Goal: Share content: Share content

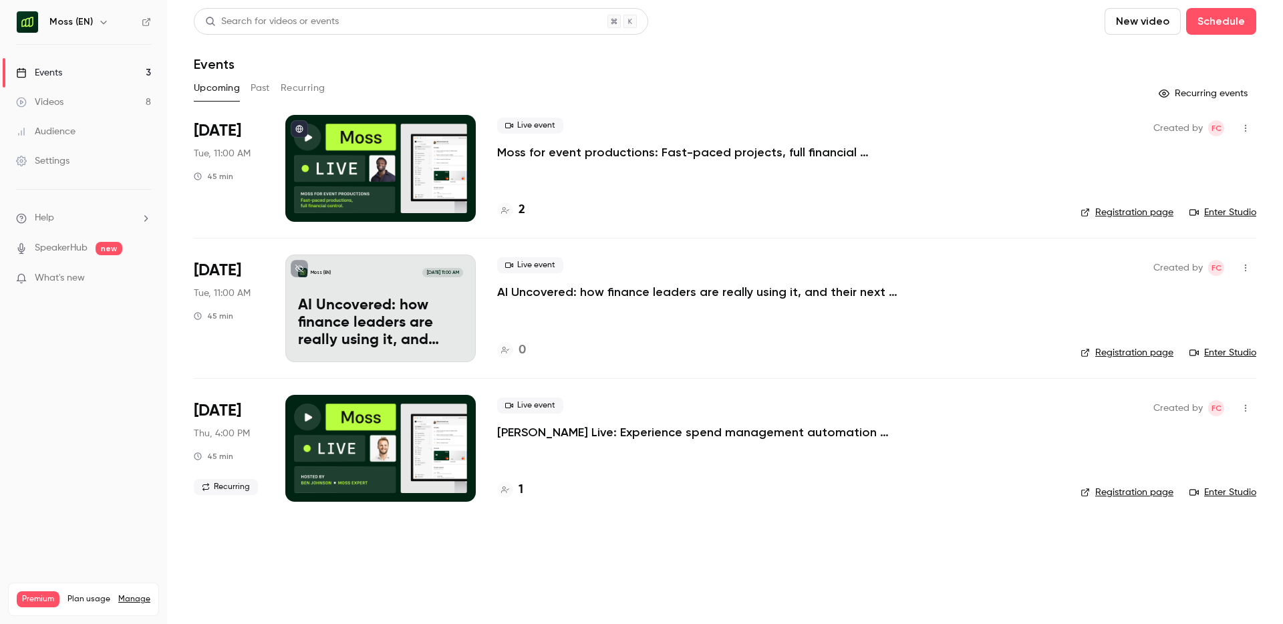
click at [102, 70] on link "Events 3" at bounding box center [83, 72] width 167 height 29
click at [254, 89] on button "Past" at bounding box center [260, 88] width 19 height 21
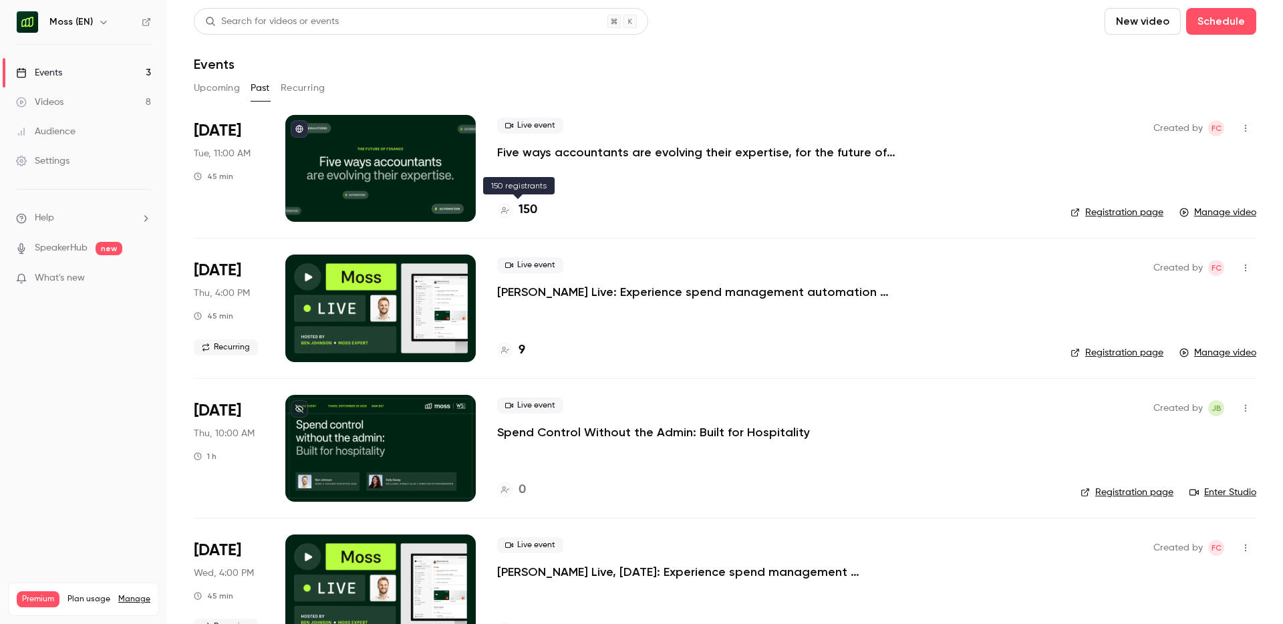
click at [531, 212] on h4 "150" at bounding box center [527, 210] width 19 height 18
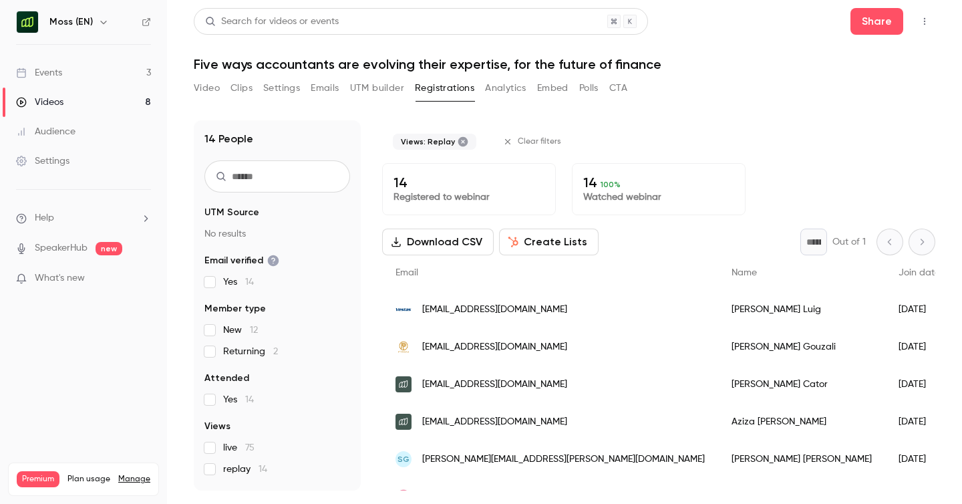
click at [458, 245] on button "Download CSV" at bounding box center [438, 242] width 112 height 27
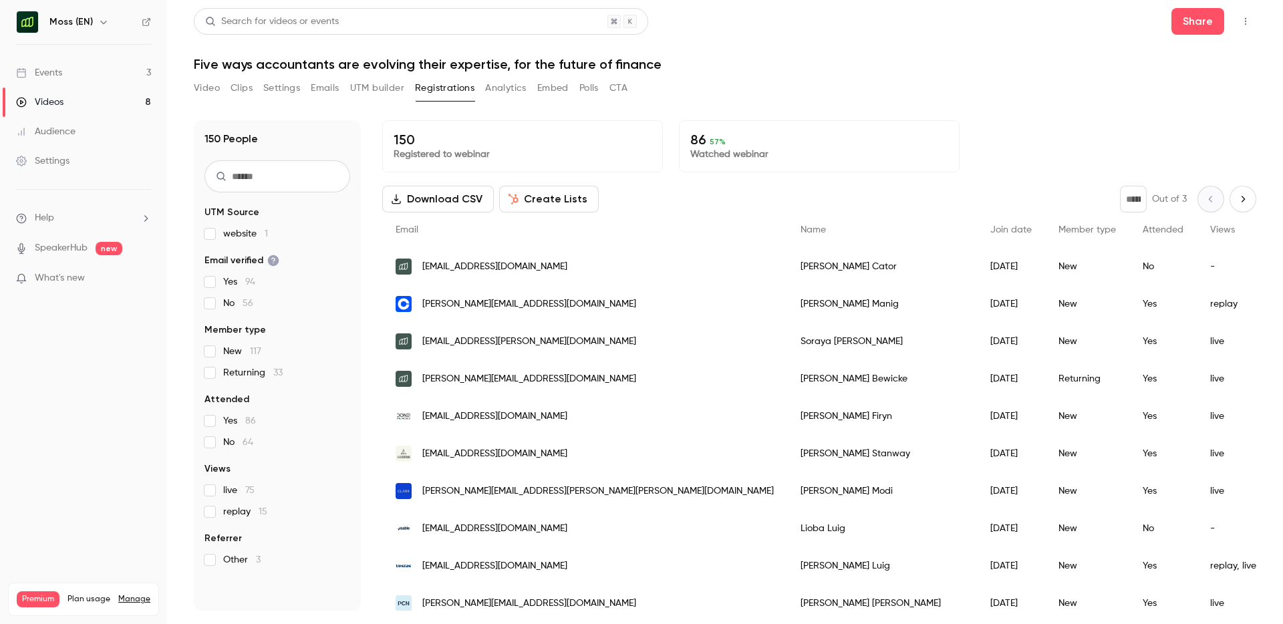
click at [421, 196] on button "Download CSV" at bounding box center [438, 199] width 112 height 27
click at [208, 87] on button "Video" at bounding box center [207, 88] width 26 height 21
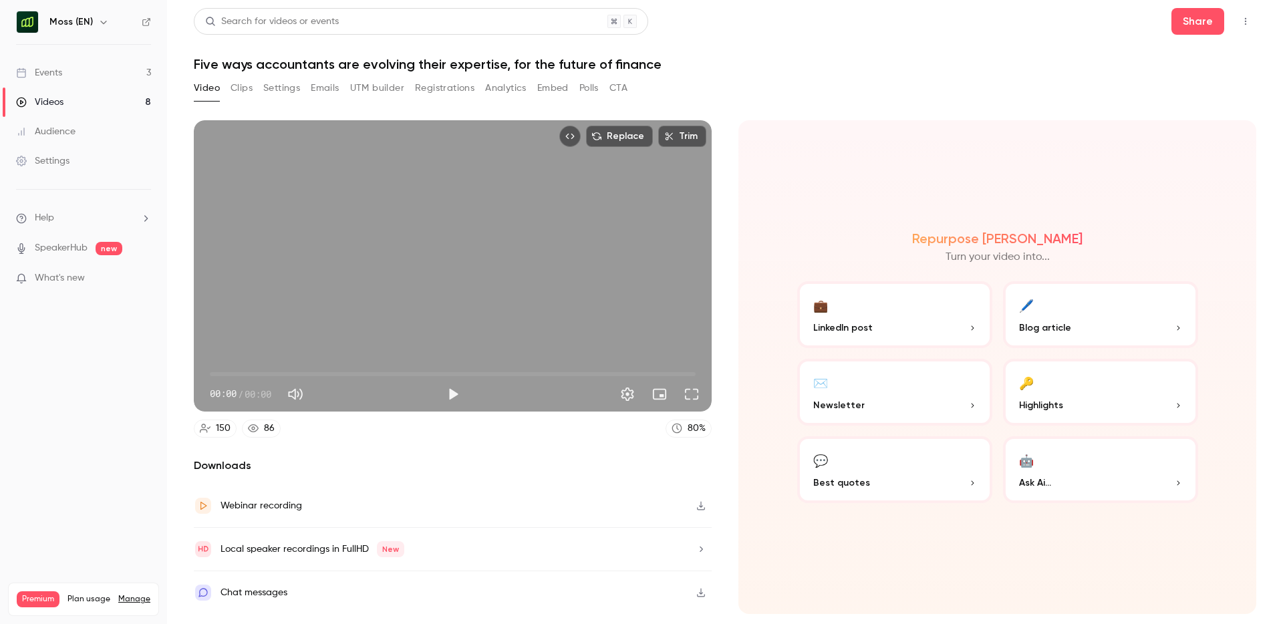
click at [233, 87] on button "Clips" at bounding box center [242, 88] width 22 height 21
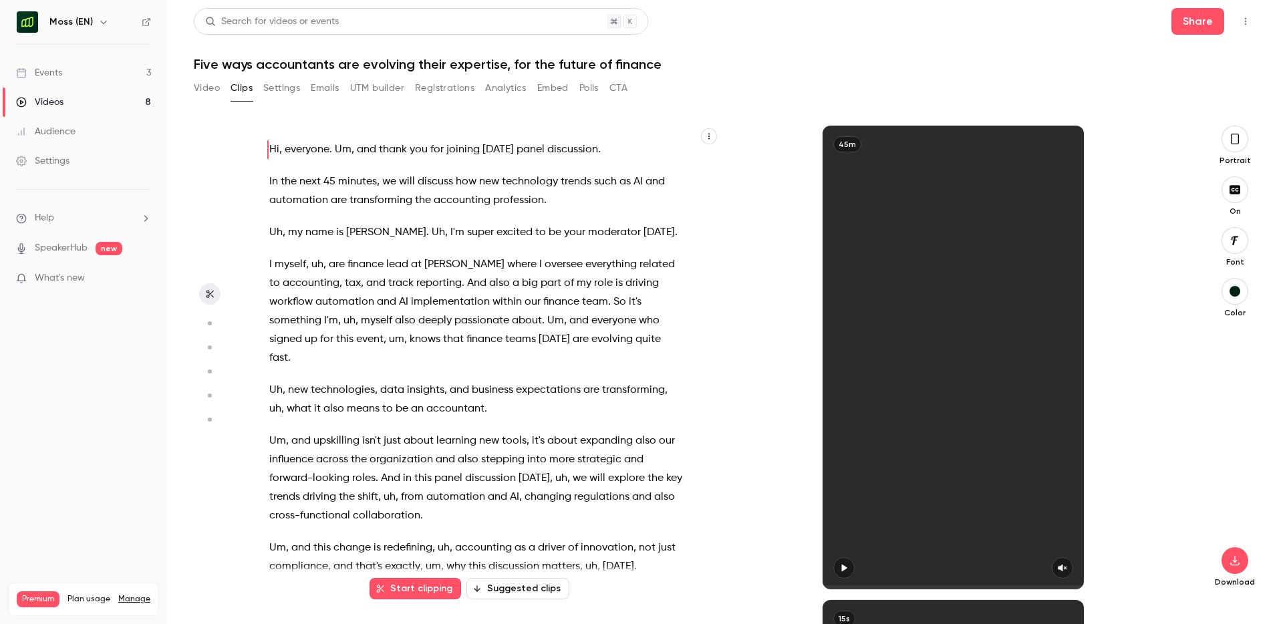
click at [1238, 140] on icon "button" at bounding box center [1235, 139] width 8 height 11
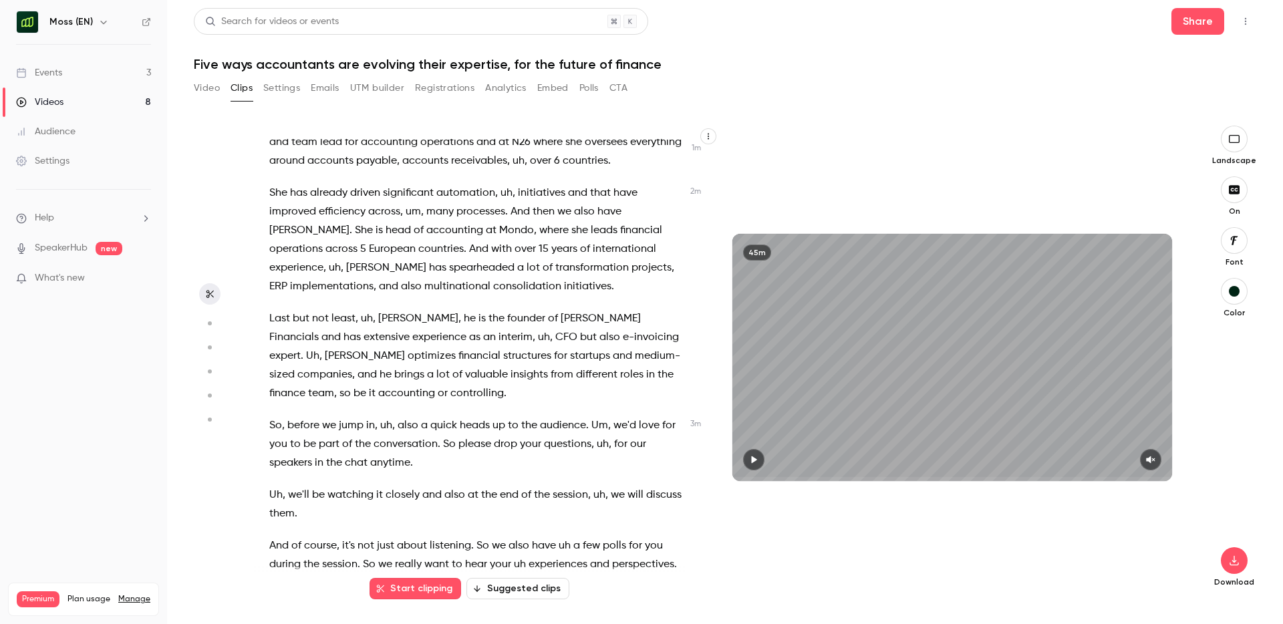
scroll to position [508, 0]
click at [518, 591] on button "Suggested clips" at bounding box center [517, 588] width 103 height 21
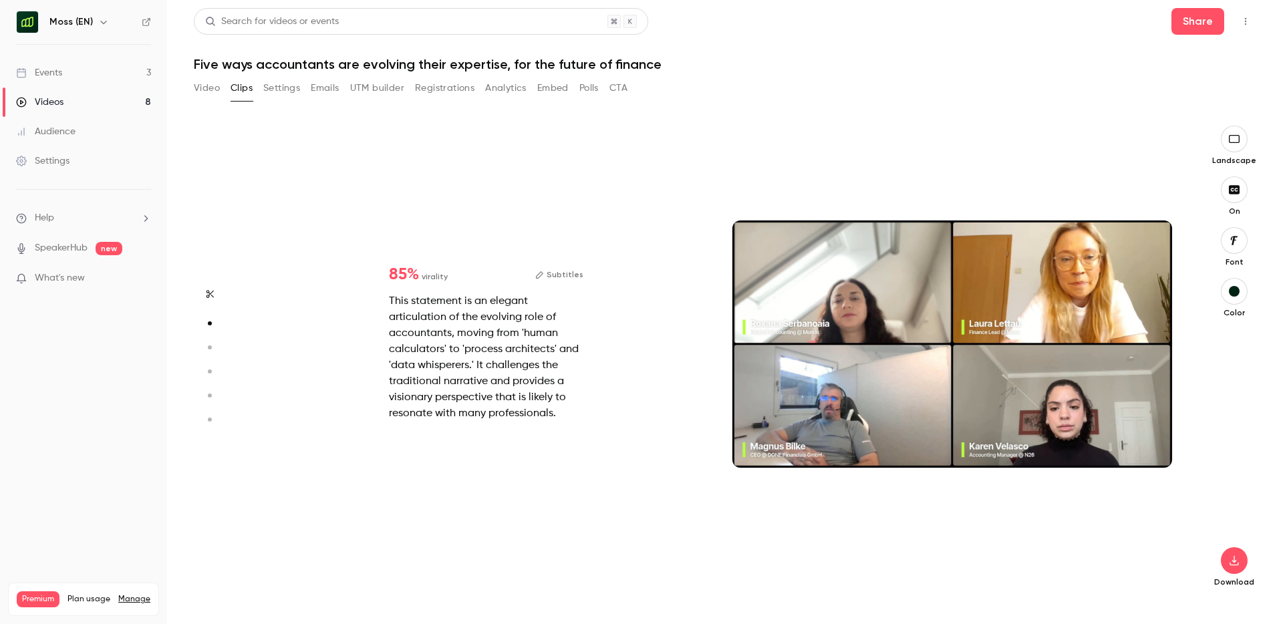
scroll to position [474, 0]
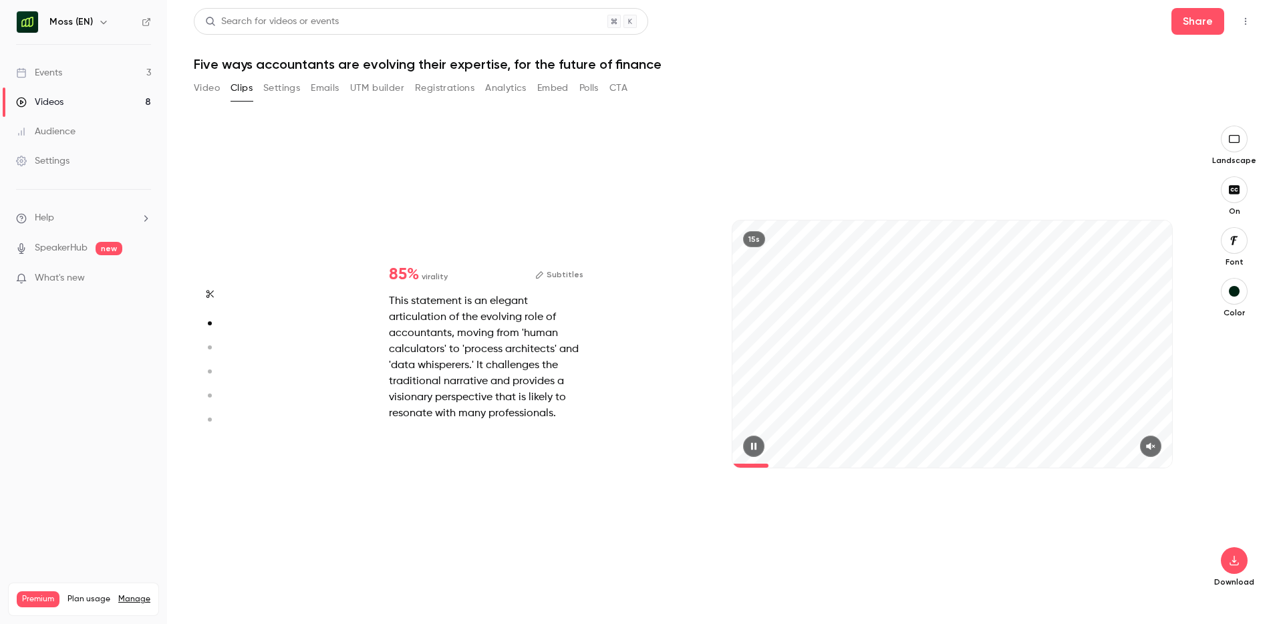
click at [1149, 442] on icon "button" at bounding box center [1150, 446] width 11 height 9
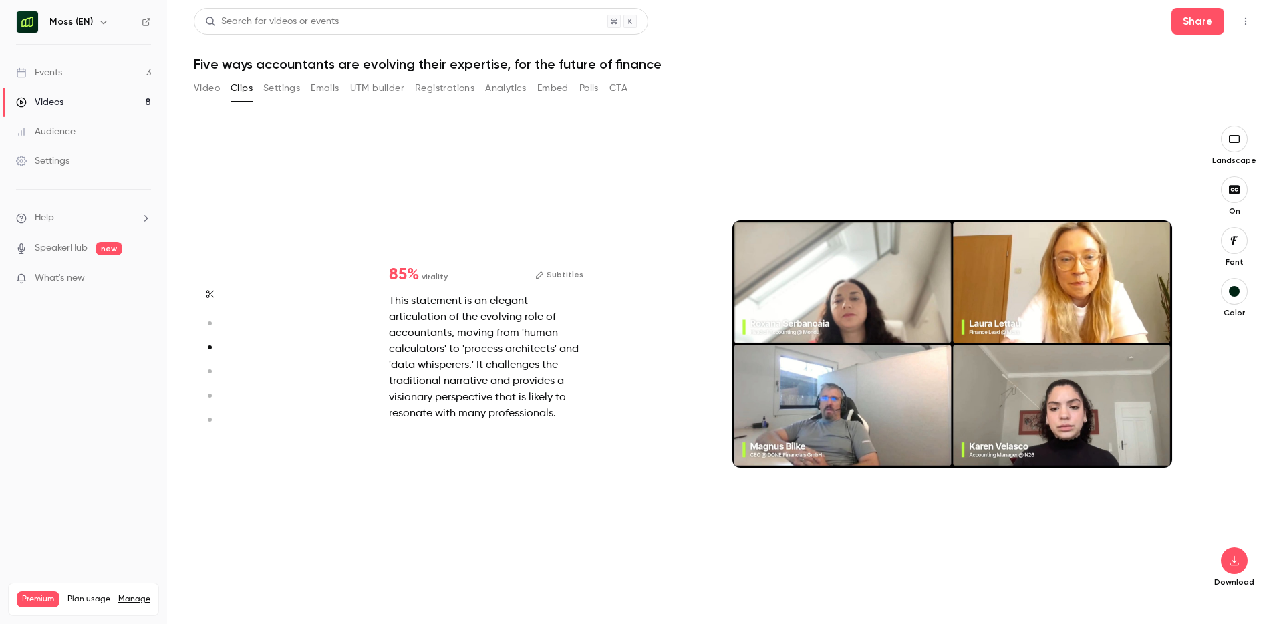
type input "*"
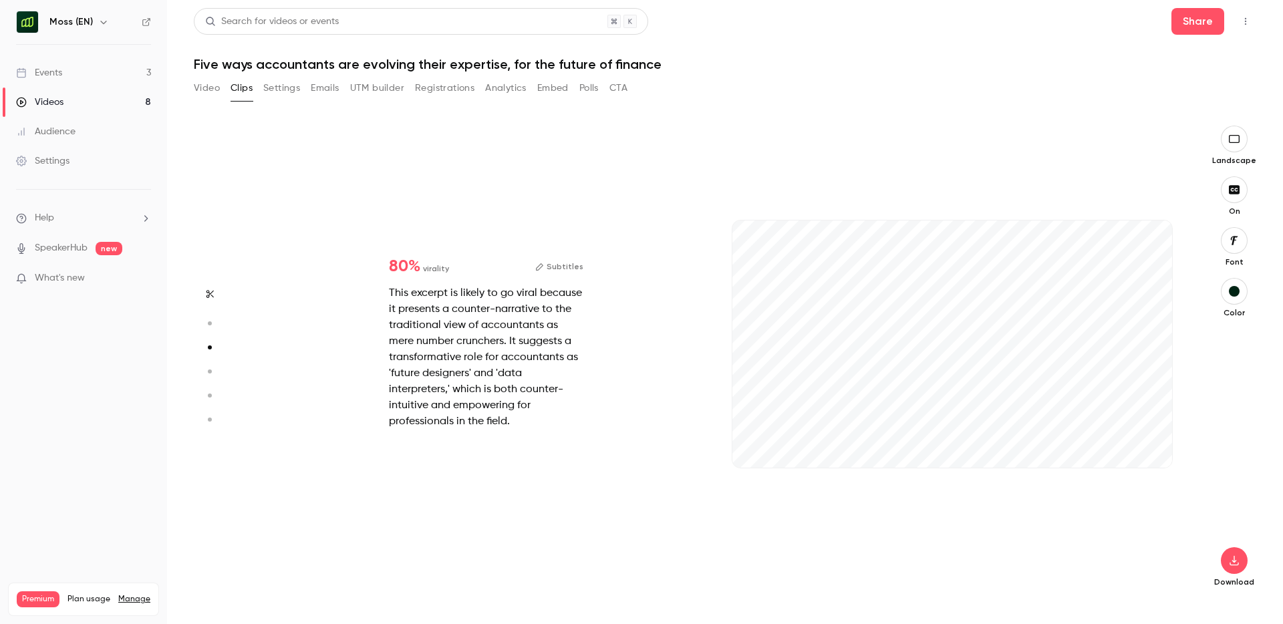
scroll to position [949, 0]
click at [1156, 448] on icon "button" at bounding box center [1150, 446] width 11 height 9
type input "**"
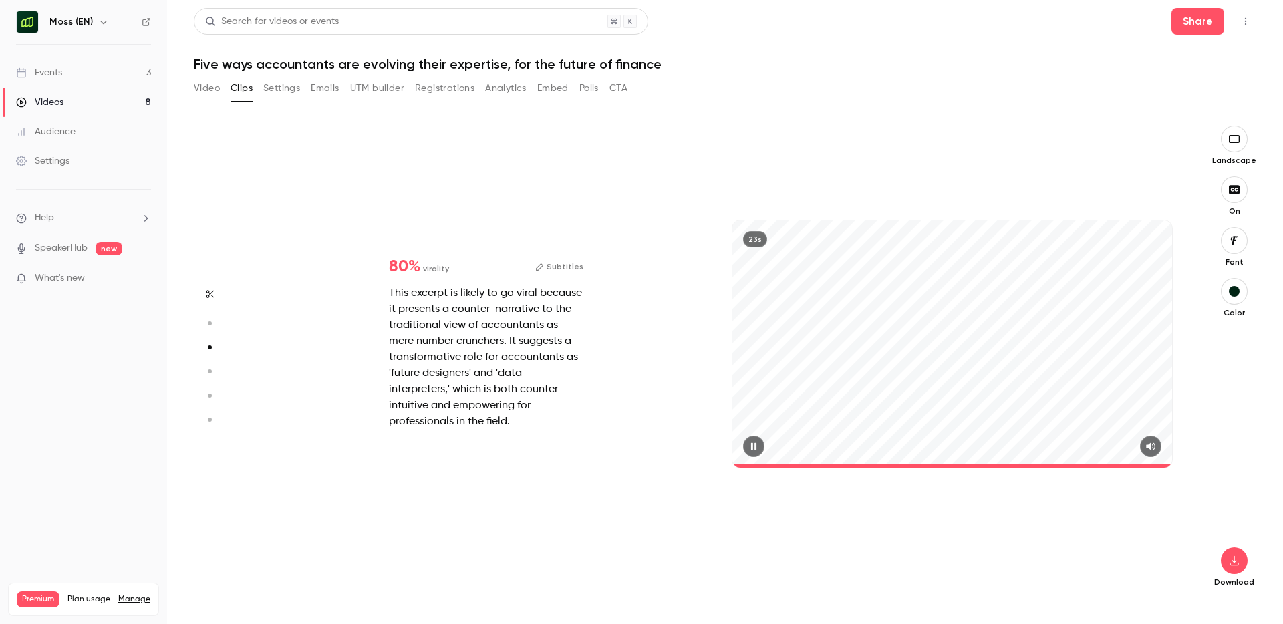
type input "*"
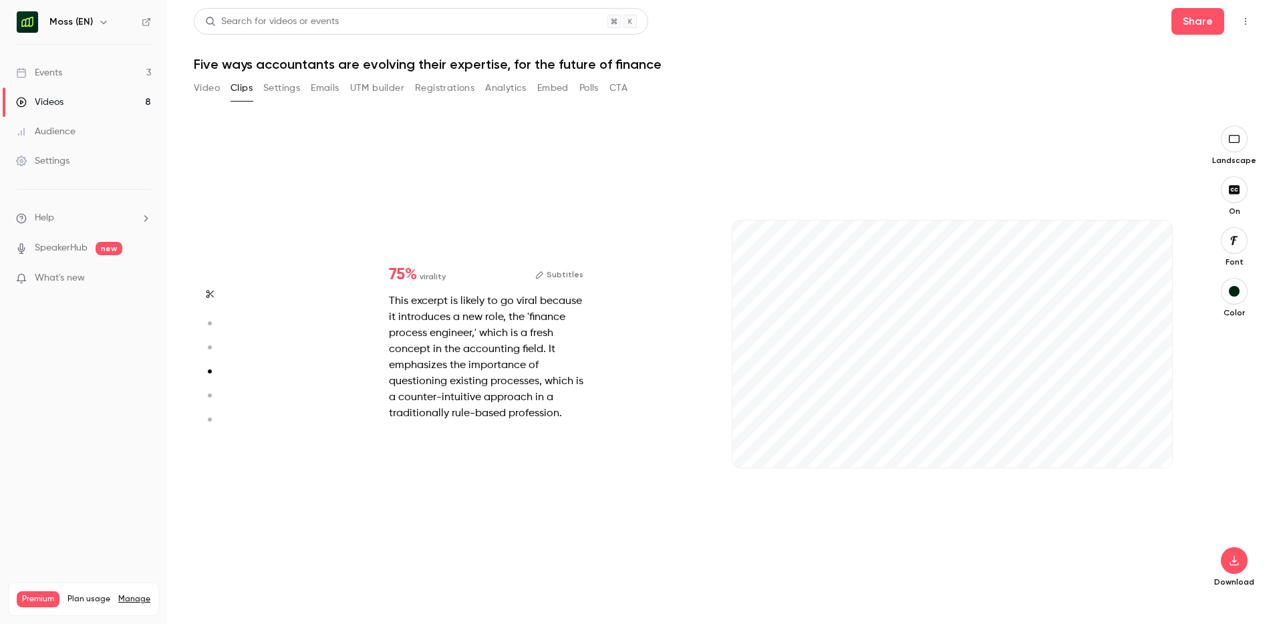
scroll to position [1423, 0]
click at [1157, 444] on button "button" at bounding box center [1150, 446] width 21 height 21
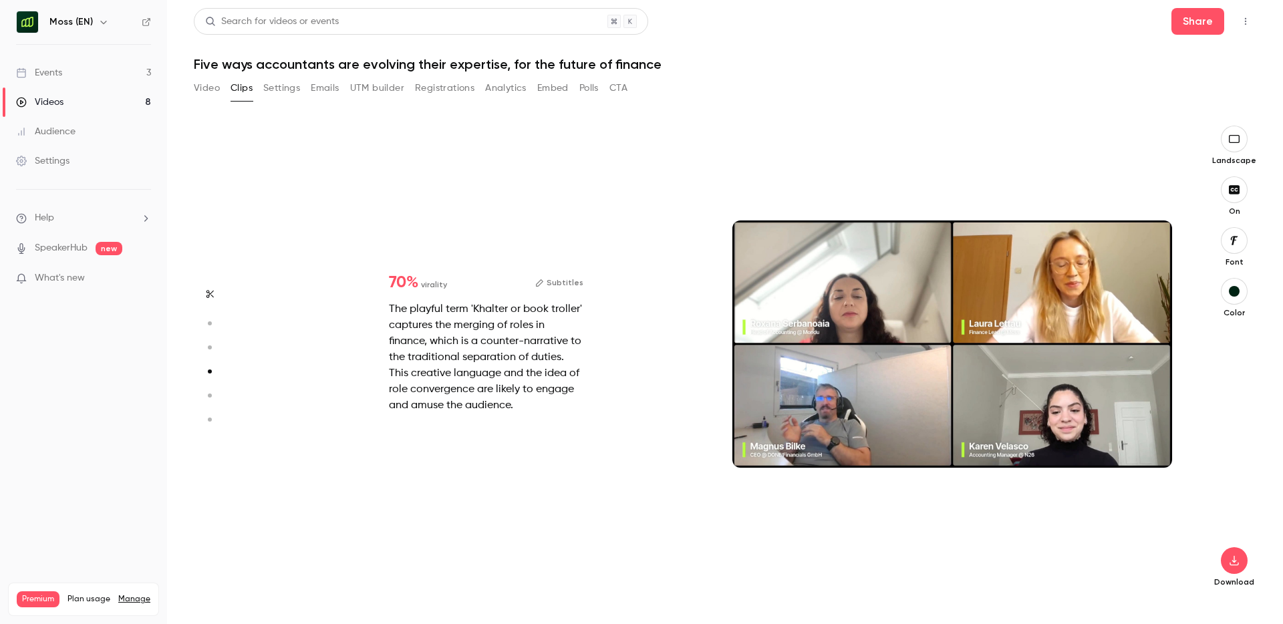
type input "*"
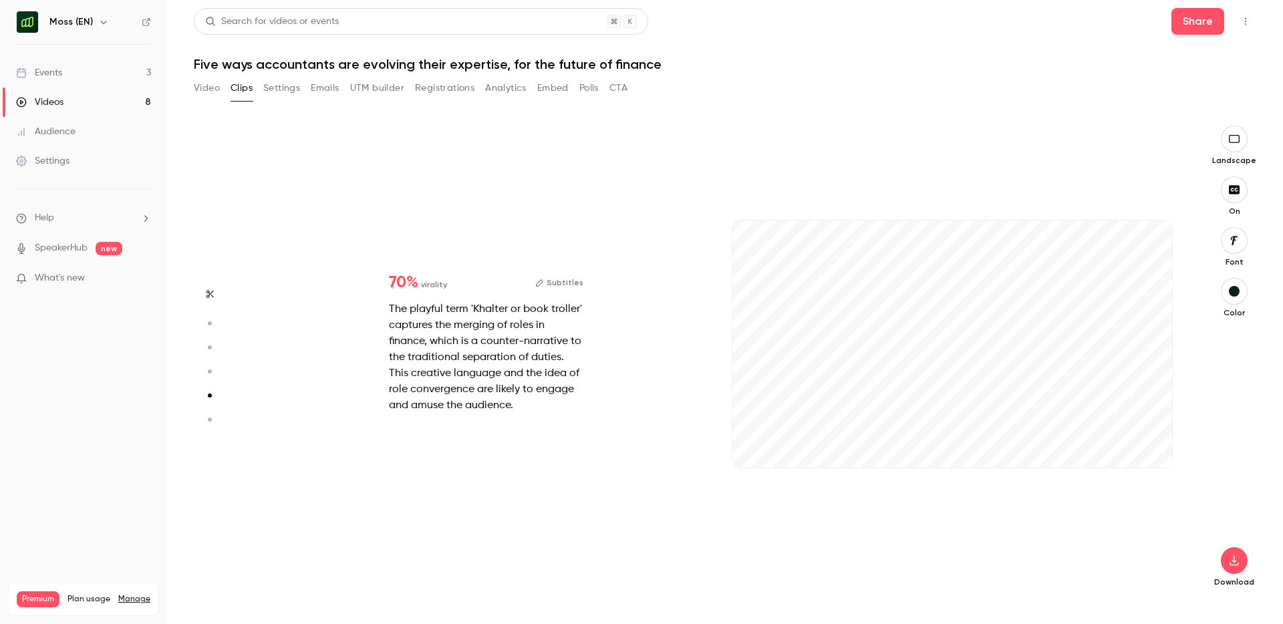
scroll to position [1897, 0]
click at [1151, 448] on icon "button" at bounding box center [1150, 446] width 9 height 7
click at [742, 466] on span at bounding box center [871, 466] width 279 height 4
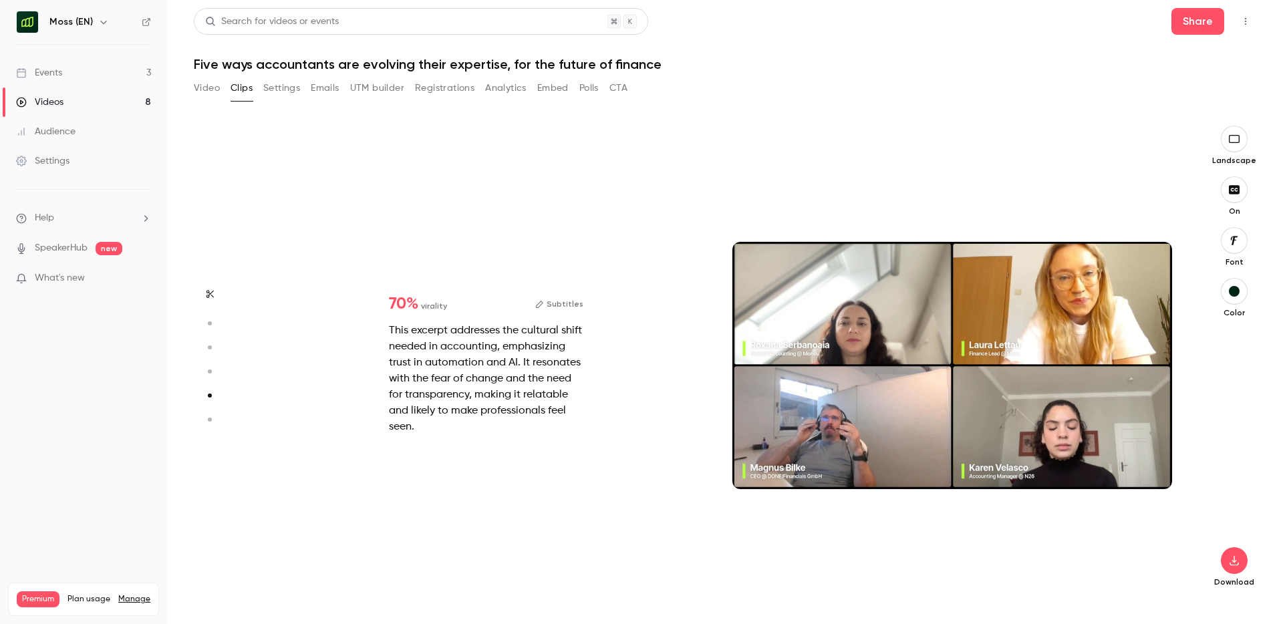
type input "*"
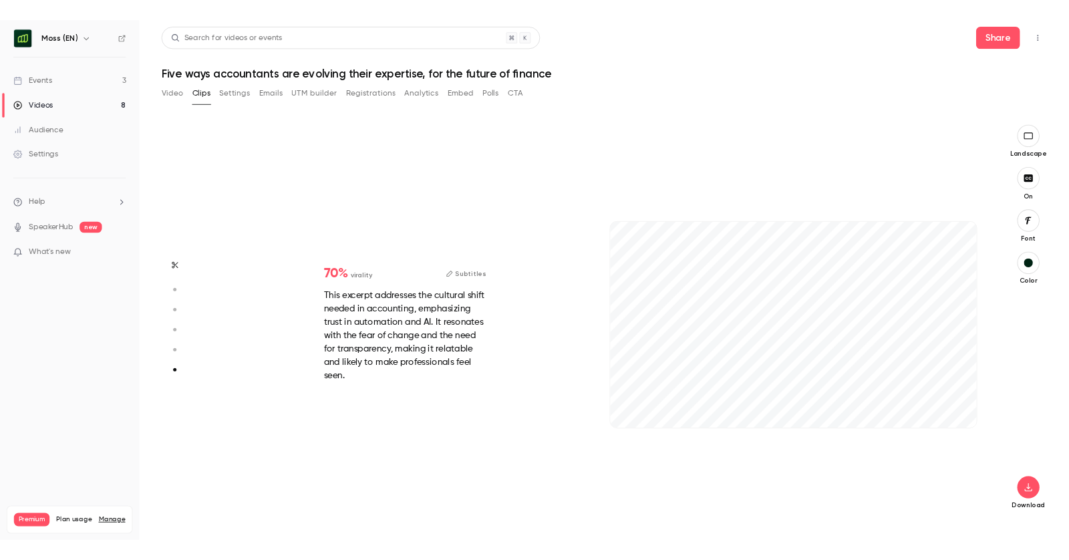
scroll to position [2350, 0]
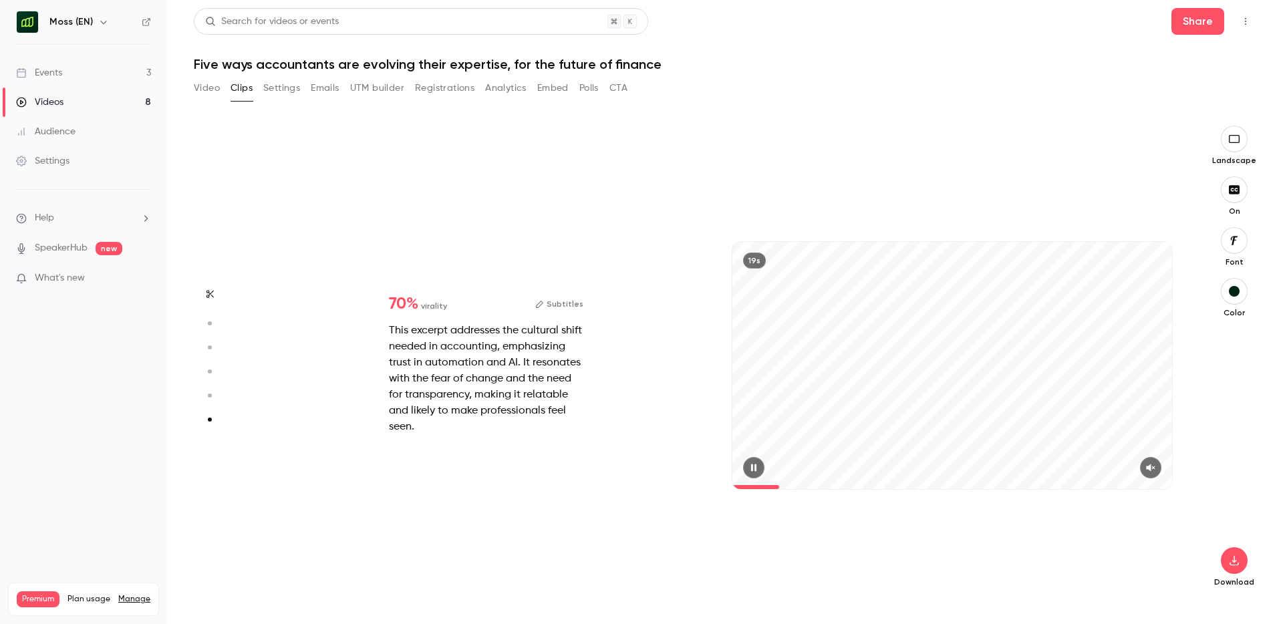
click at [1155, 462] on button "button" at bounding box center [1150, 467] width 21 height 21
type input "***"
click at [209, 84] on button "Video" at bounding box center [207, 88] width 26 height 21
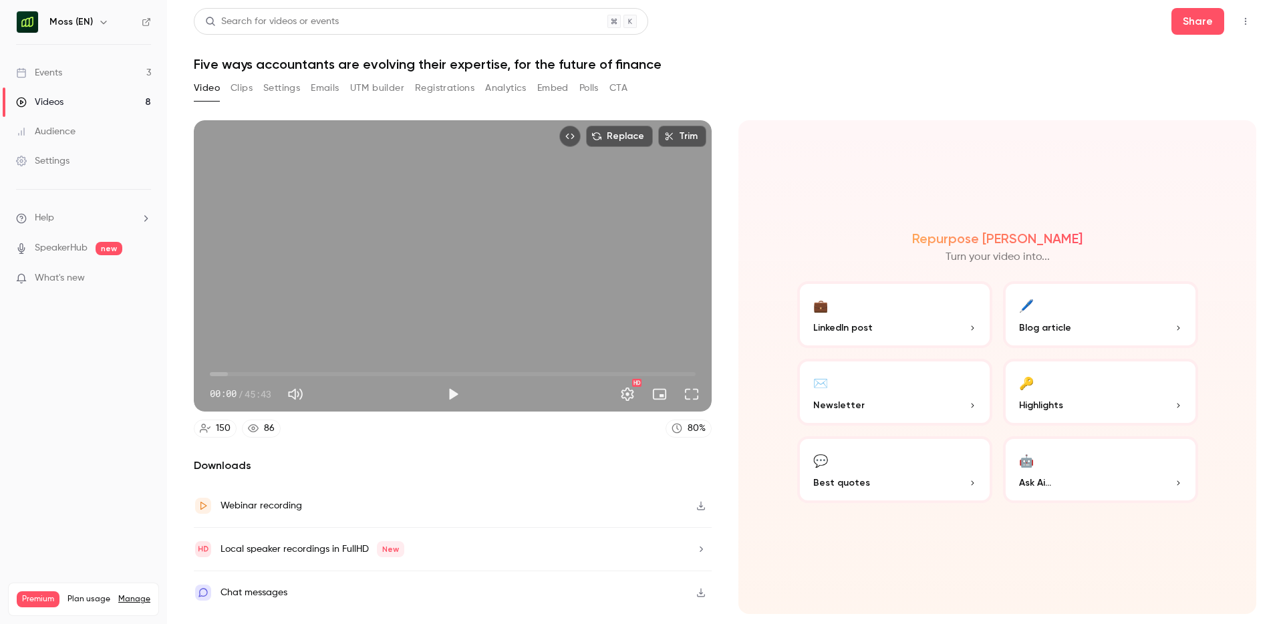
click at [702, 509] on icon "button" at bounding box center [701, 506] width 8 height 9
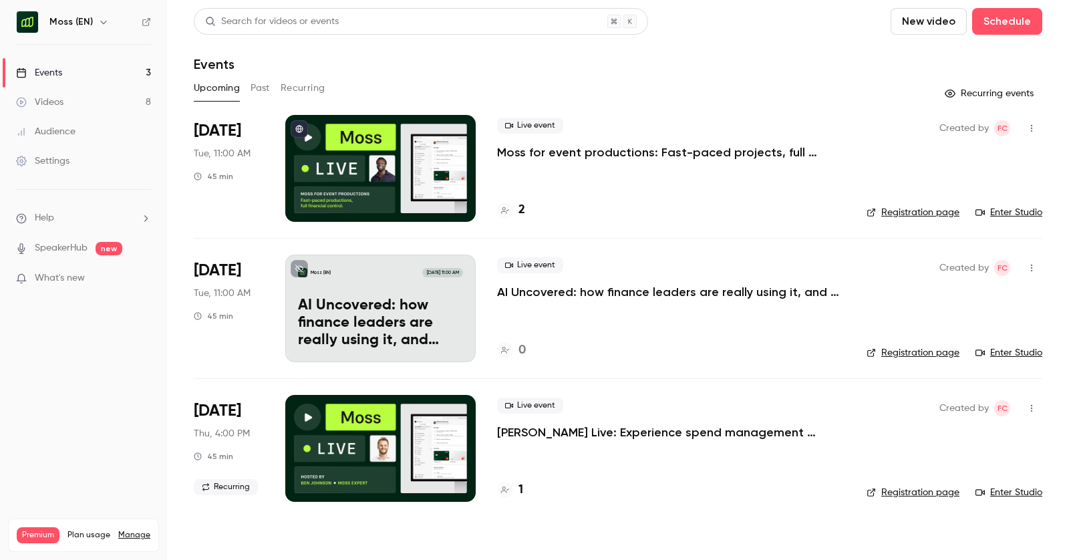
click at [259, 86] on button "Past" at bounding box center [260, 88] width 19 height 21
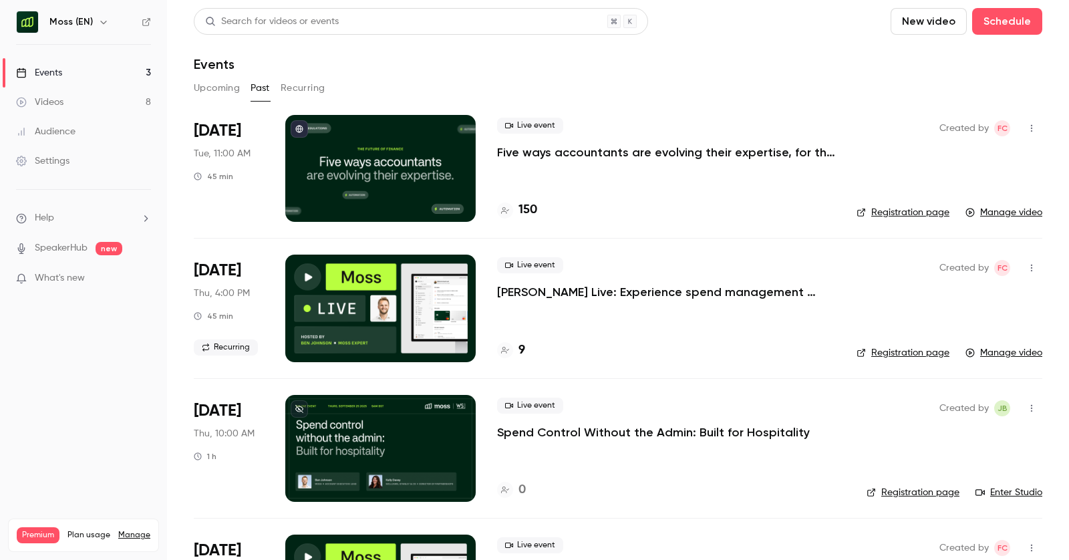
click at [681, 154] on p "Five ways accountants are evolving their expertise, for the future of finance" at bounding box center [666, 152] width 338 height 16
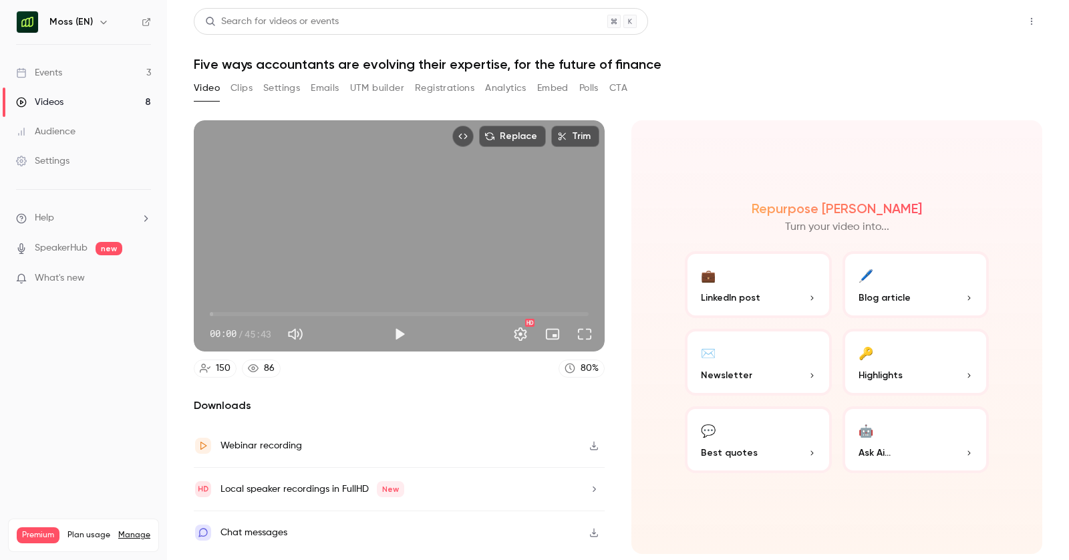
click at [986, 25] on button "Share" at bounding box center [983, 21] width 53 height 27
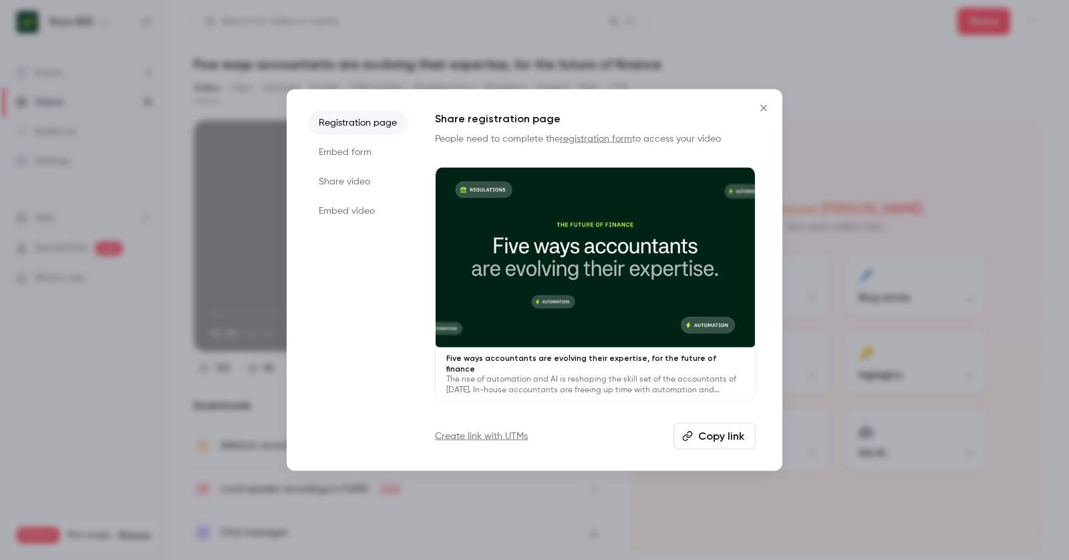
click at [343, 214] on li "Embed video" at bounding box center [358, 211] width 100 height 24
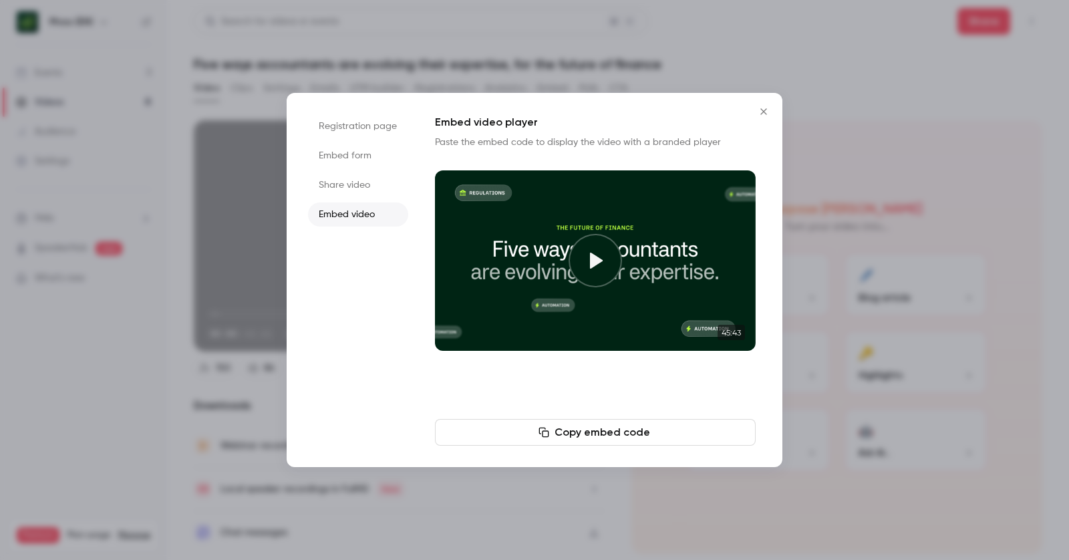
click at [343, 180] on li "Share video" at bounding box center [358, 185] width 100 height 24
click at [593, 437] on button "Copy link" at bounding box center [595, 432] width 321 height 27
click at [767, 108] on icon "Close" at bounding box center [764, 111] width 16 height 11
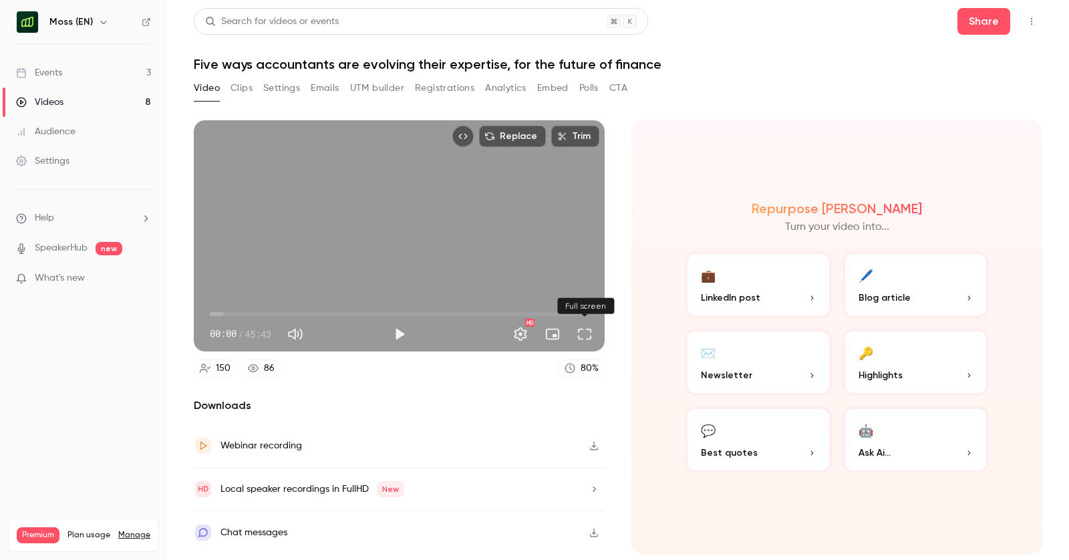
click at [588, 337] on button "Full screen" at bounding box center [584, 334] width 27 height 27
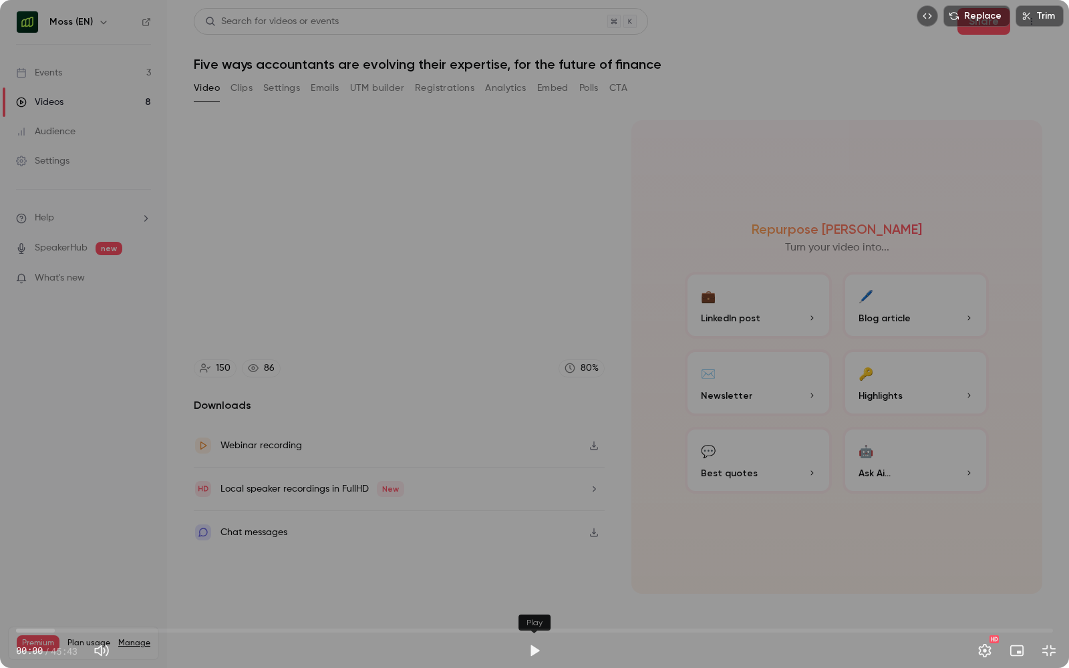
click at [532, 559] on button "Play" at bounding box center [534, 650] width 27 height 27
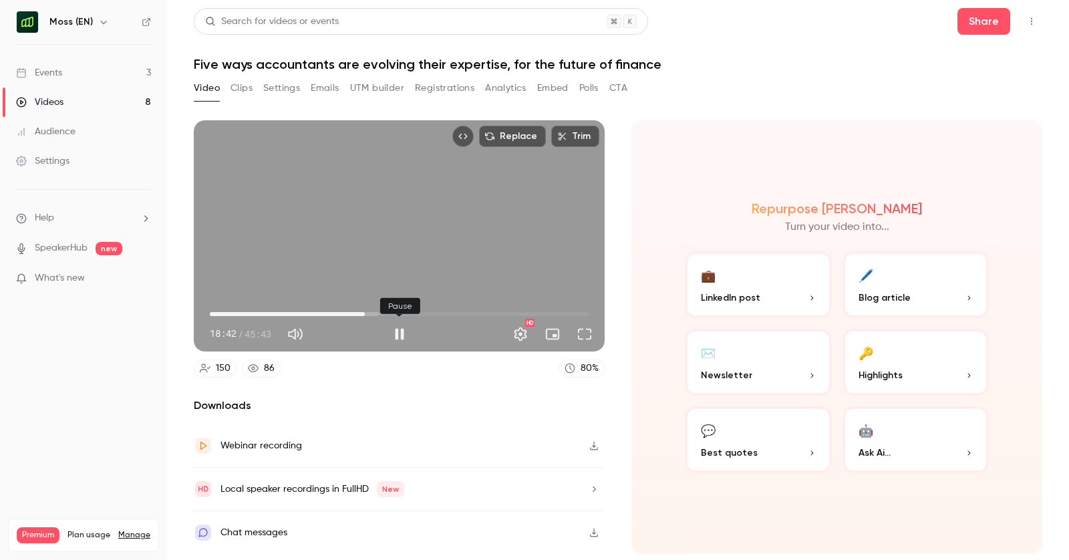
type input "******"
click at [401, 339] on button "Pause" at bounding box center [399, 334] width 27 height 27
